Goal: Transaction & Acquisition: Book appointment/travel/reservation

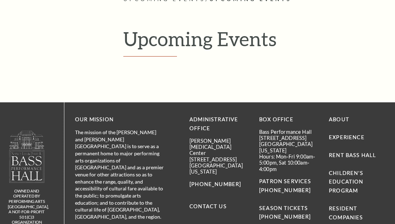
scroll to position [110, 0]
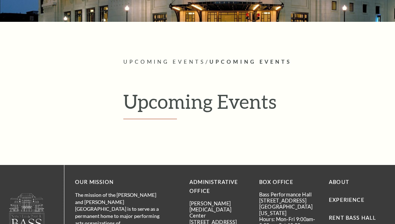
click at [240, 62] on span "Upcoming Events" at bounding box center [251, 62] width 82 height 6
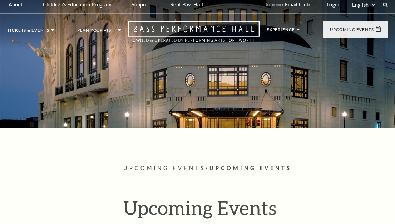
scroll to position [0, 0]
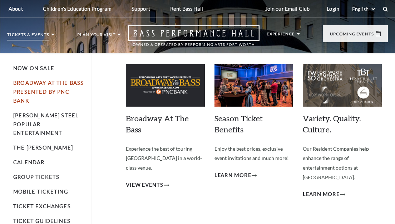
click at [35, 92] on link "Broadway At The Bass presented by PNC Bank" at bounding box center [48, 92] width 70 height 24
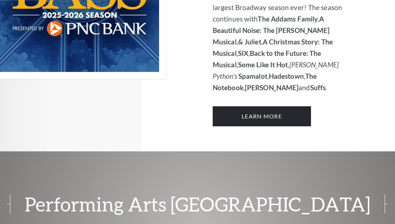
scroll to position [572, 0]
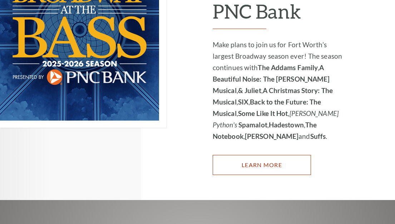
click at [281, 155] on link "Learn More" at bounding box center [262, 165] width 98 height 20
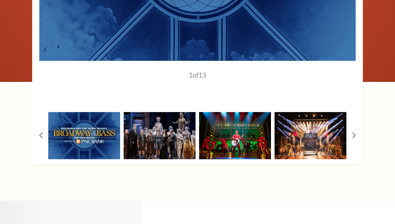
scroll to position [644, 0]
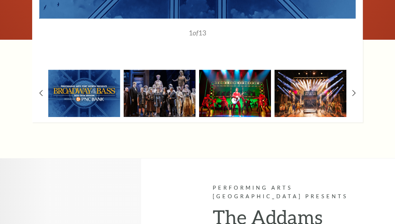
click at [242, 99] on img at bounding box center [235, 93] width 72 height 47
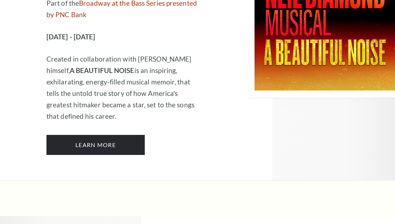
scroll to position [1430, 0]
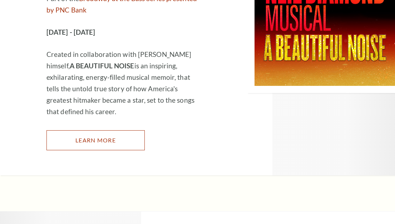
click at [108, 140] on link "Learn More" at bounding box center [95, 140] width 98 height 20
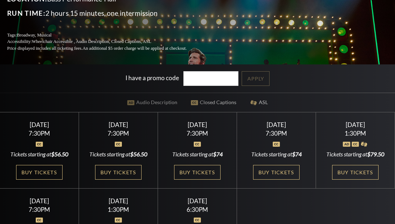
scroll to position [143, 0]
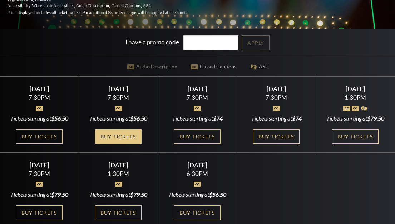
click at [120, 144] on link "Buy Tickets" at bounding box center [118, 136] width 46 height 15
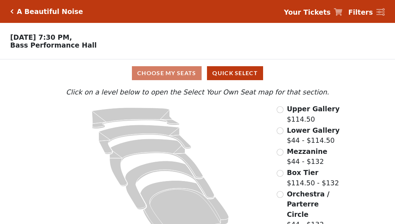
scroll to position [16, 0]
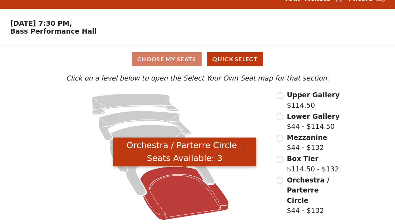
click at [182, 192] on icon "Orchestra / Parterre Circle - Seats Available: 3" at bounding box center [185, 192] width 89 height 53
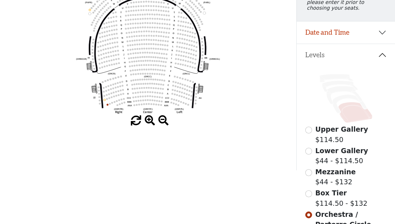
scroll to position [104, 0]
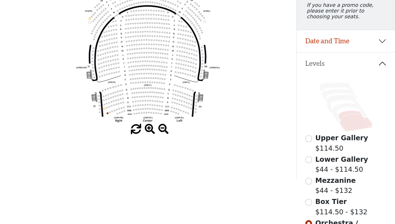
click at [151, 106] on icon "Left (ORPITL) Right (ORPITR) Center (ORPITC) ZZ AA YY BB ZA ZA (ORCL) (ORCR) (O…" at bounding box center [148, 53] width 267 height 142
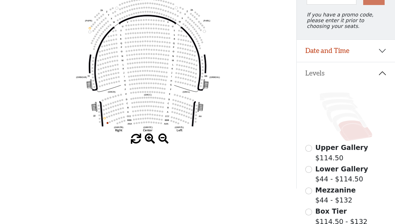
scroll to position [107, 0]
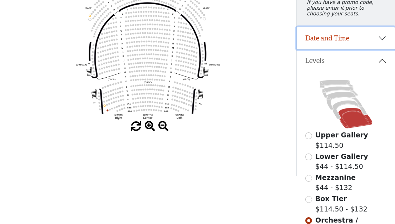
click at [384, 44] on button "Date and Time" at bounding box center [346, 38] width 98 height 22
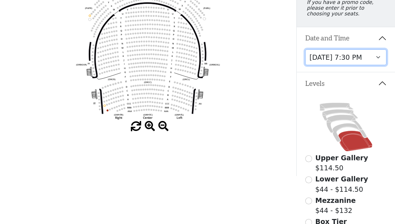
click at [381, 63] on select "[DATE] 7:30 PM [DATE] 7:30 PM [DATE] 7:30 PM [DATE] 7:30 PM [DATE] 1:30 PM [DAT…" at bounding box center [346, 57] width 82 height 16
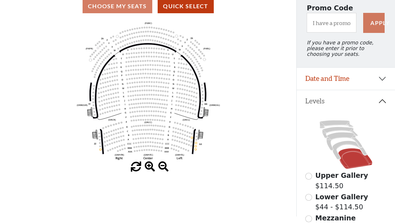
scroll to position [72, 0]
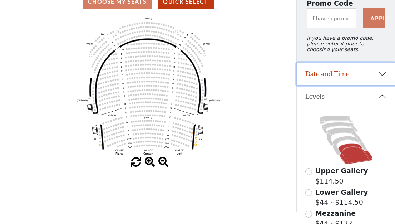
click at [384, 79] on button "Date and Time" at bounding box center [346, 74] width 98 height 22
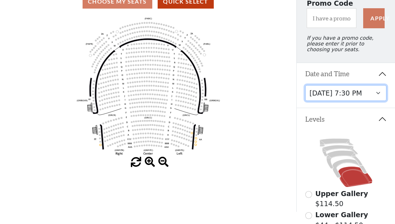
click at [378, 97] on select "[DATE] 7:30 PM [DATE] 7:30 PM [DATE] 7:30 PM [DATE] 7:30 PM [DATE] 1:30 PM [DAT…" at bounding box center [346, 93] width 82 height 16
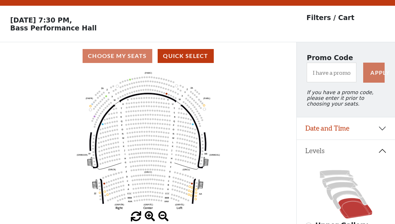
scroll to position [33, 0]
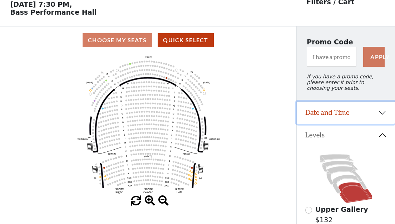
click at [379, 117] on button "Date and Time" at bounding box center [346, 113] width 98 height 22
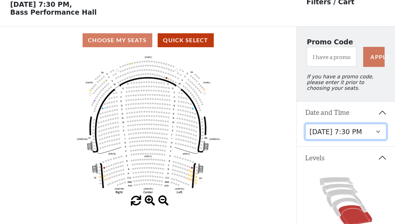
click at [375, 138] on select "[DATE] 7:30 PM [DATE] 7:30 PM [DATE] 7:30 PM [DATE] 7:30 PM [DATE] 1:30 PM [DAT…" at bounding box center [346, 132] width 82 height 16
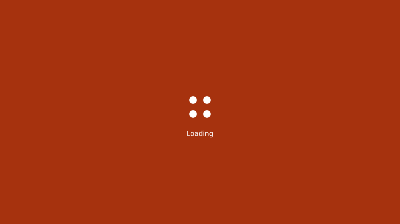
select select "6223"
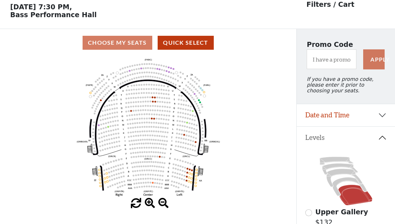
scroll to position [33, 0]
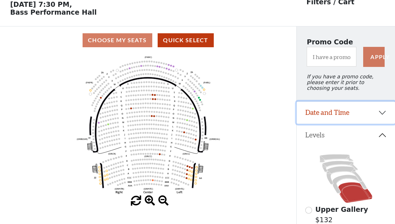
click at [385, 118] on button "Date and Time" at bounding box center [346, 113] width 98 height 22
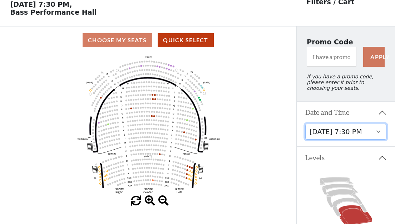
click at [378, 136] on select "[DATE] 7:30 PM [DATE] 7:30 PM [DATE] 7:30 PM [DATE] 7:30 PM [DATE] 1:30 PM [DAT…" at bounding box center [346, 132] width 82 height 16
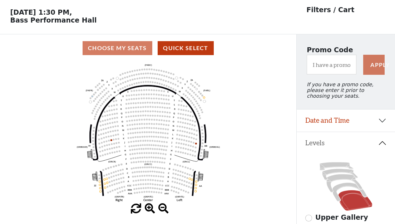
scroll to position [33, 0]
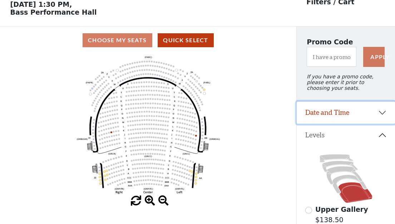
click at [383, 118] on button "Date and Time" at bounding box center [346, 113] width 98 height 22
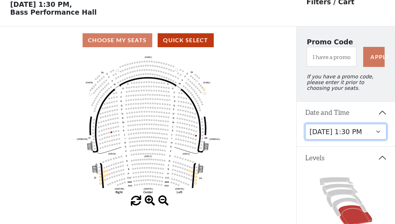
click at [382, 133] on select "[DATE] 7:30 PM [DATE] 7:30 PM [DATE] 7:30 PM [DATE] 7:30 PM [DATE] 1:30 PM [DAT…" at bounding box center [346, 132] width 82 height 16
